Goal: Task Accomplishment & Management: Manage account settings

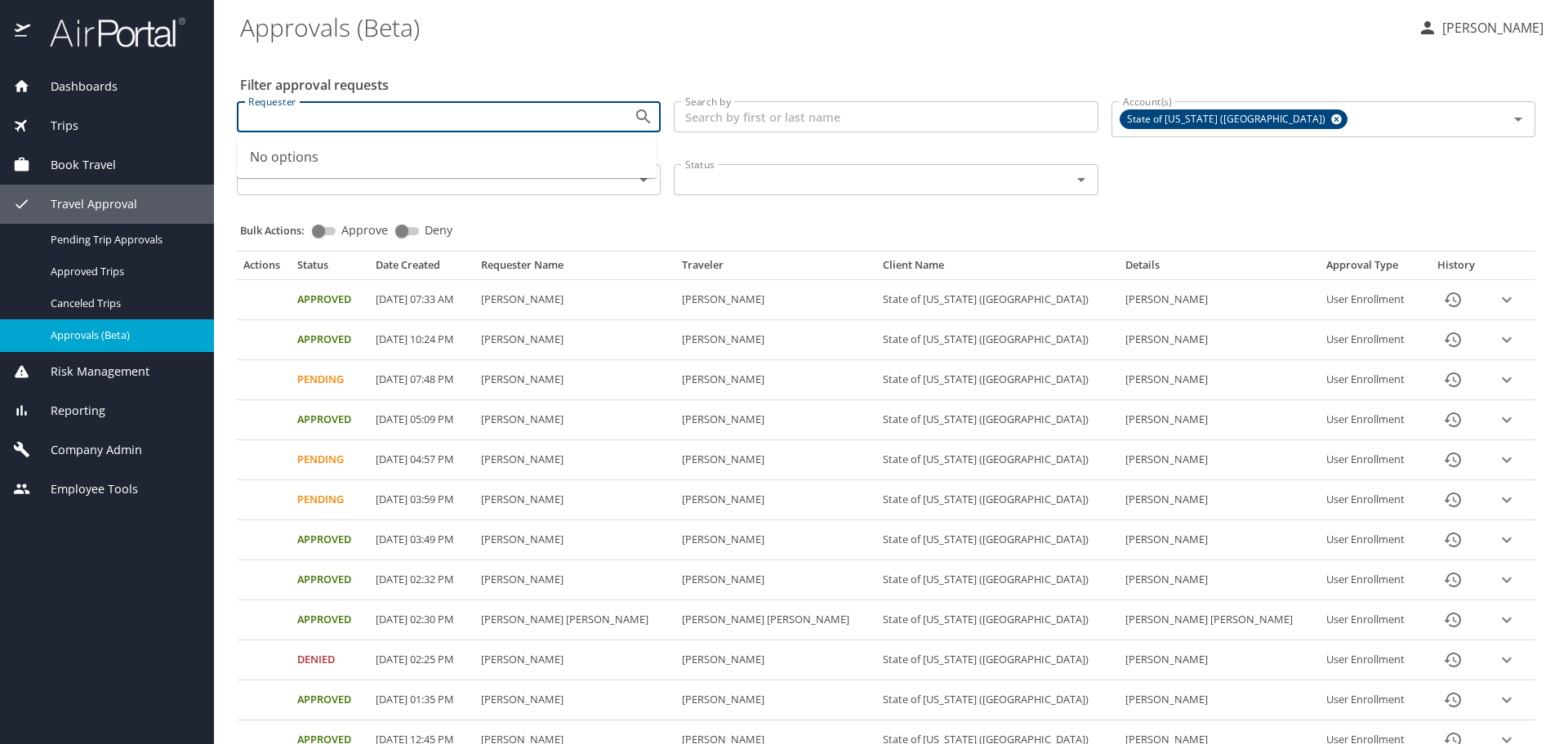
click at [353, 117] on input "Requester" at bounding box center [425, 117] width 365 height 21
click at [459, 149] on span "Bharat Rawal Kshatriya" at bounding box center [444, 148] width 400 height 18
type input "rawalb@gram.edu"
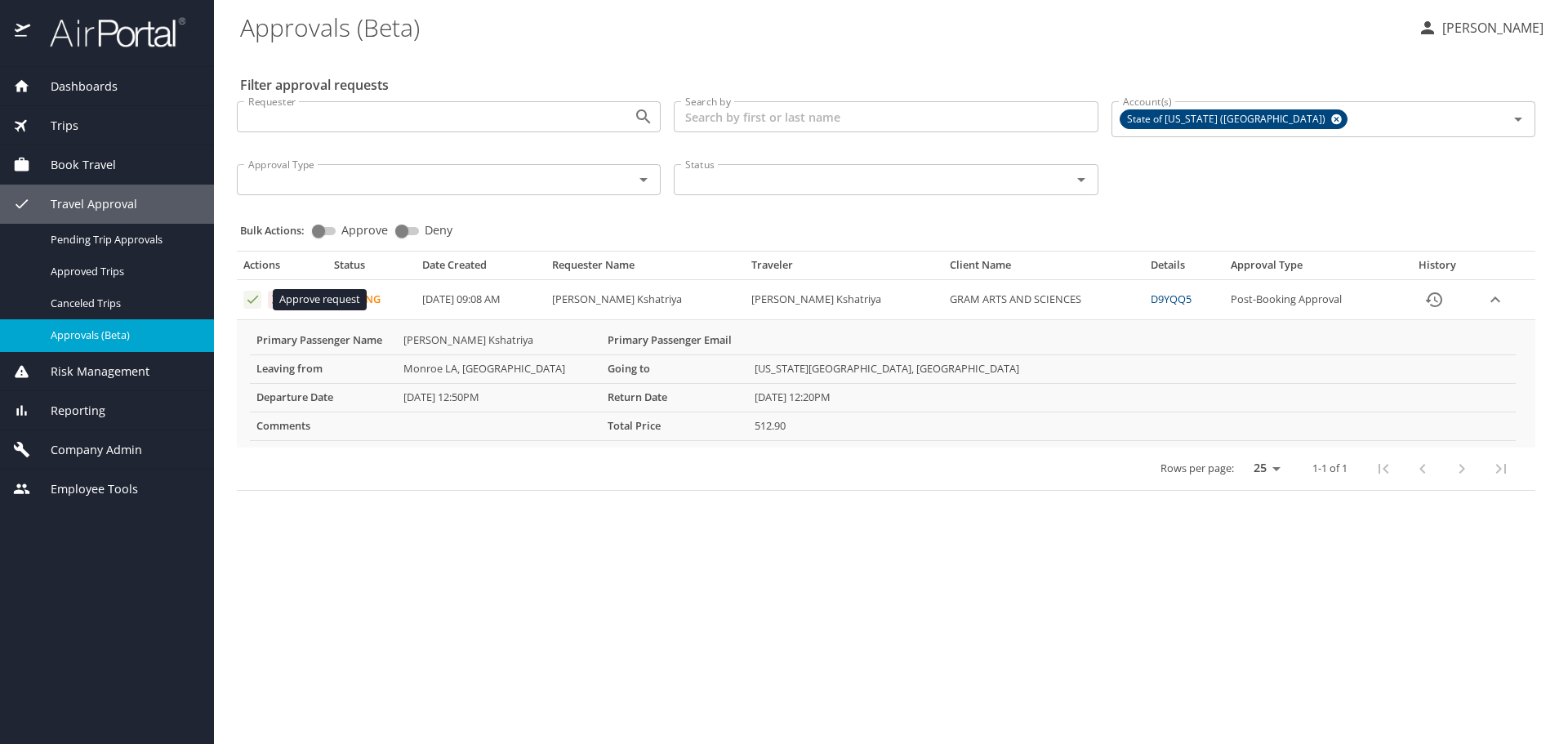
click at [248, 303] on icon "Approval table" at bounding box center [253, 299] width 16 height 16
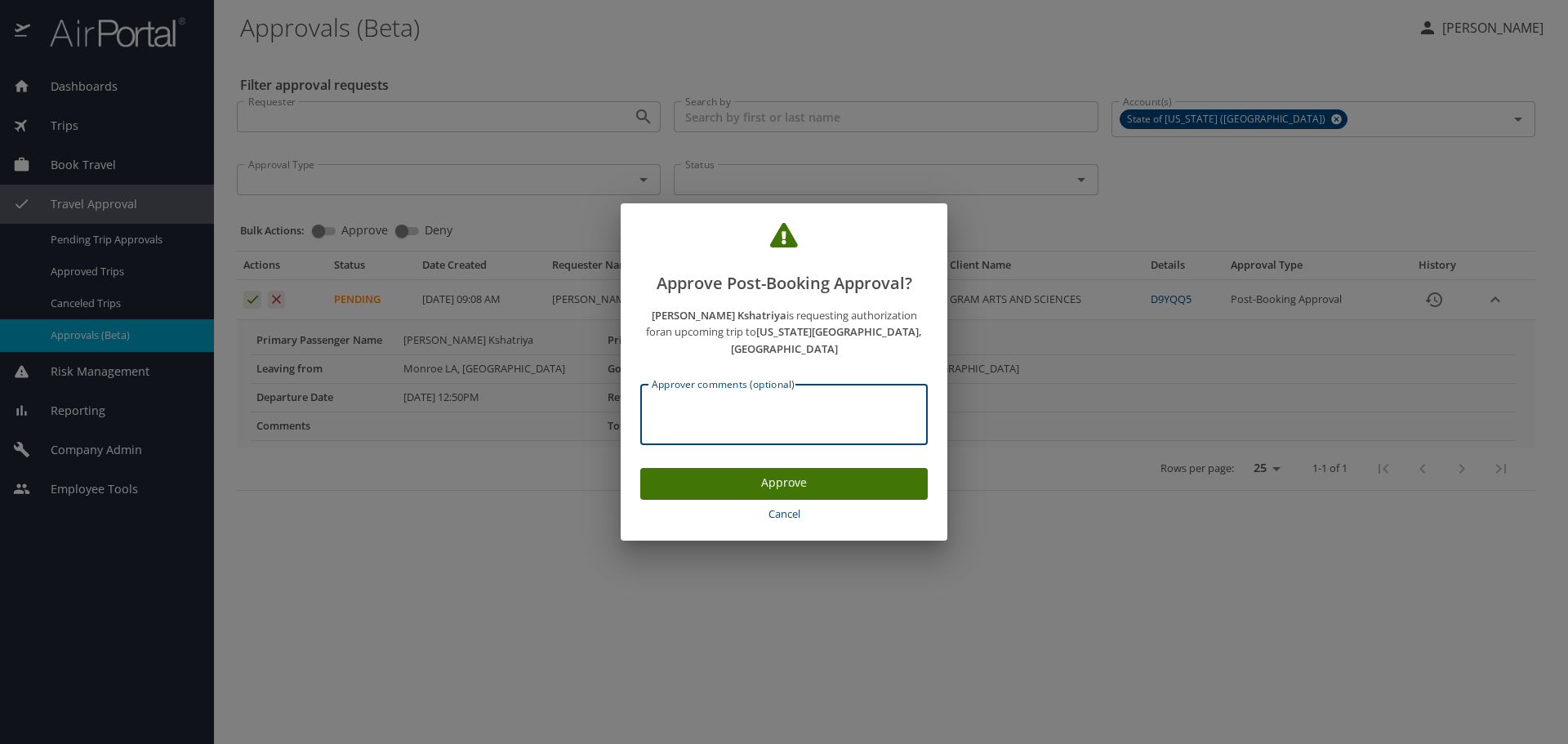
click at [747, 399] on textarea "Approver comments (optional)" at bounding box center [784, 415] width 265 height 31
type textarea "E0036891"
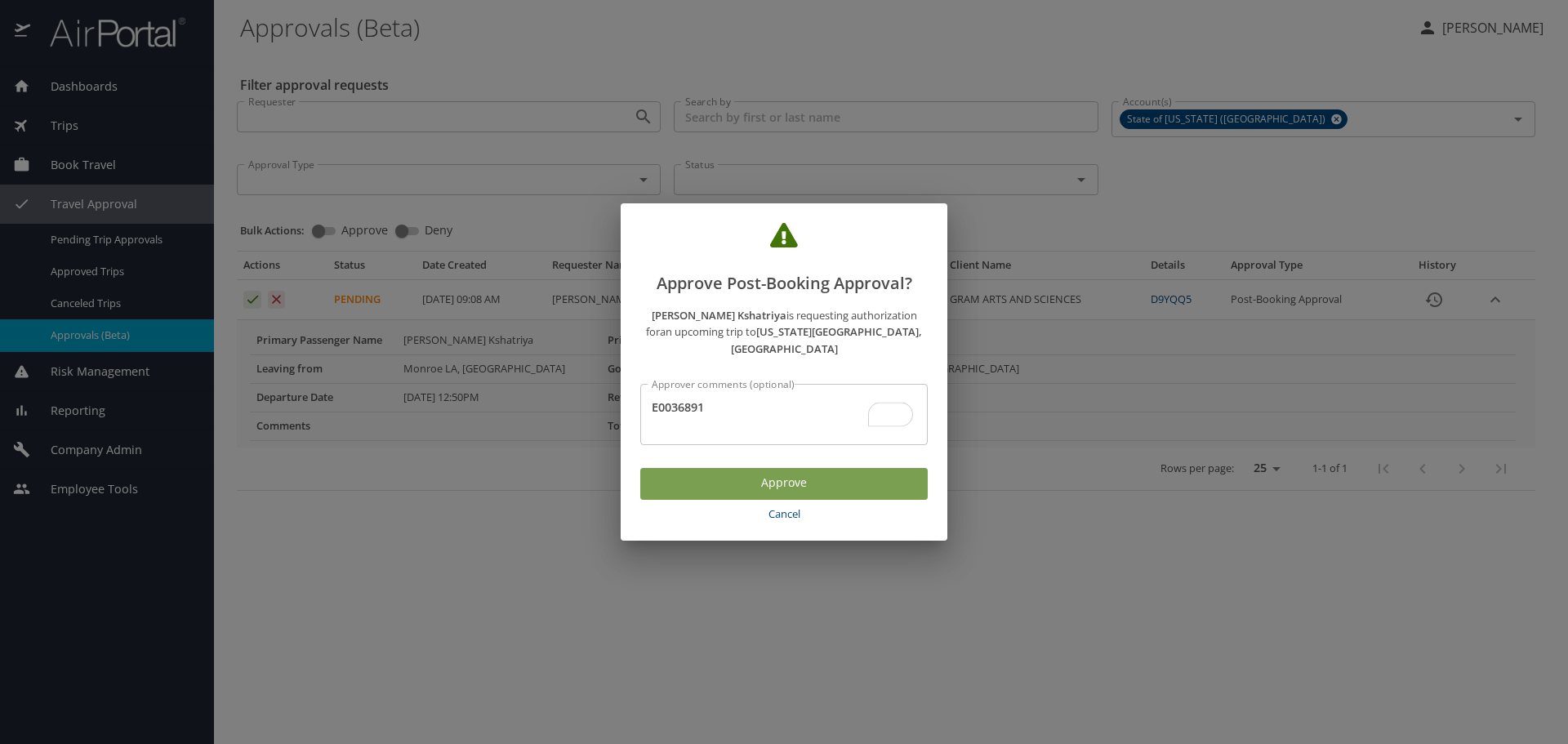
click at [794, 473] on span "Approve" at bounding box center [784, 482] width 261 height 20
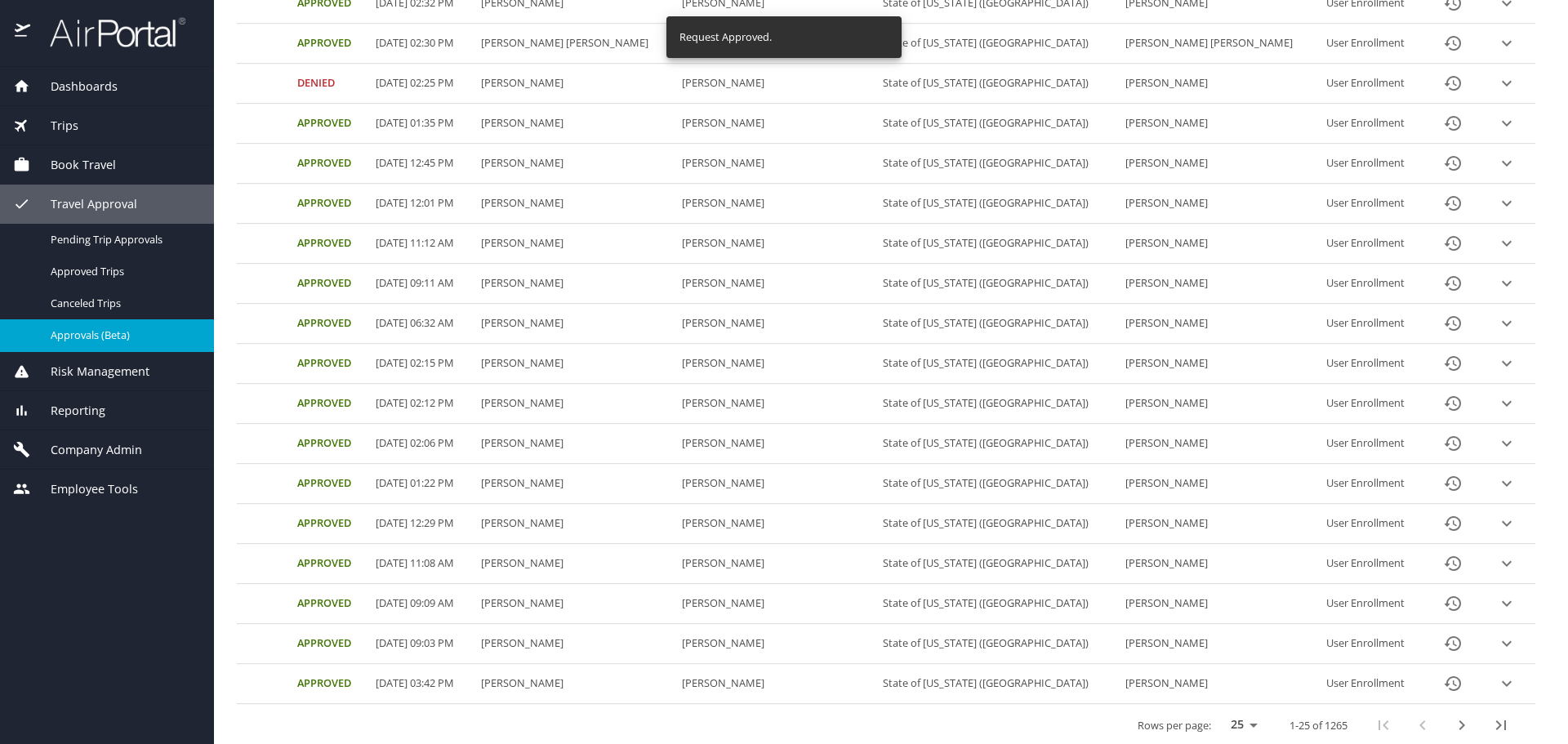
scroll to position [586, 0]
